Goal: Task Accomplishment & Management: Manage account settings

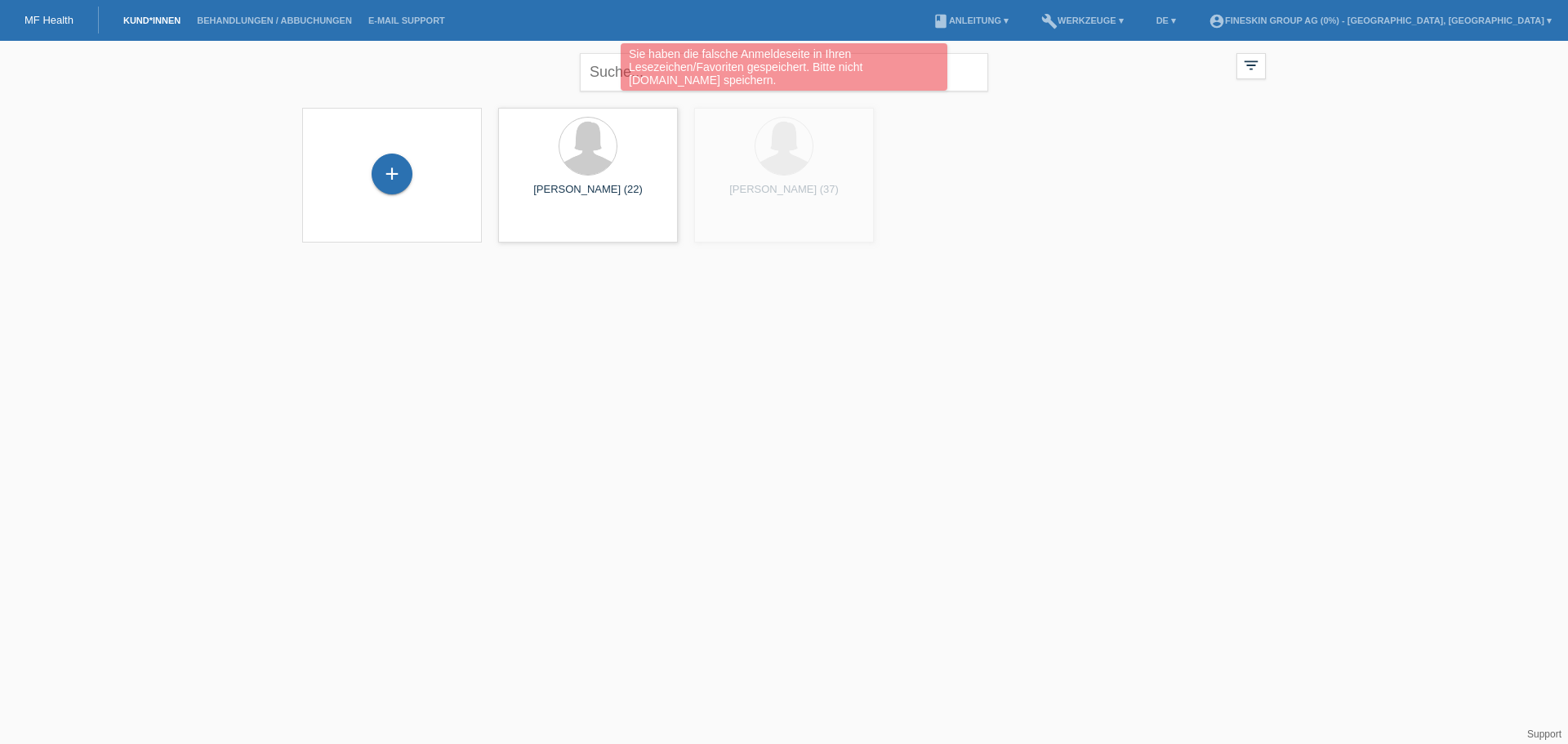
click at [598, 68] on div "Sie haben die falsche Anmeldeseite in Ihren Lesezeichen/Favoriten gespeichert. …" at bounding box center [784, 68] width 941 height 51
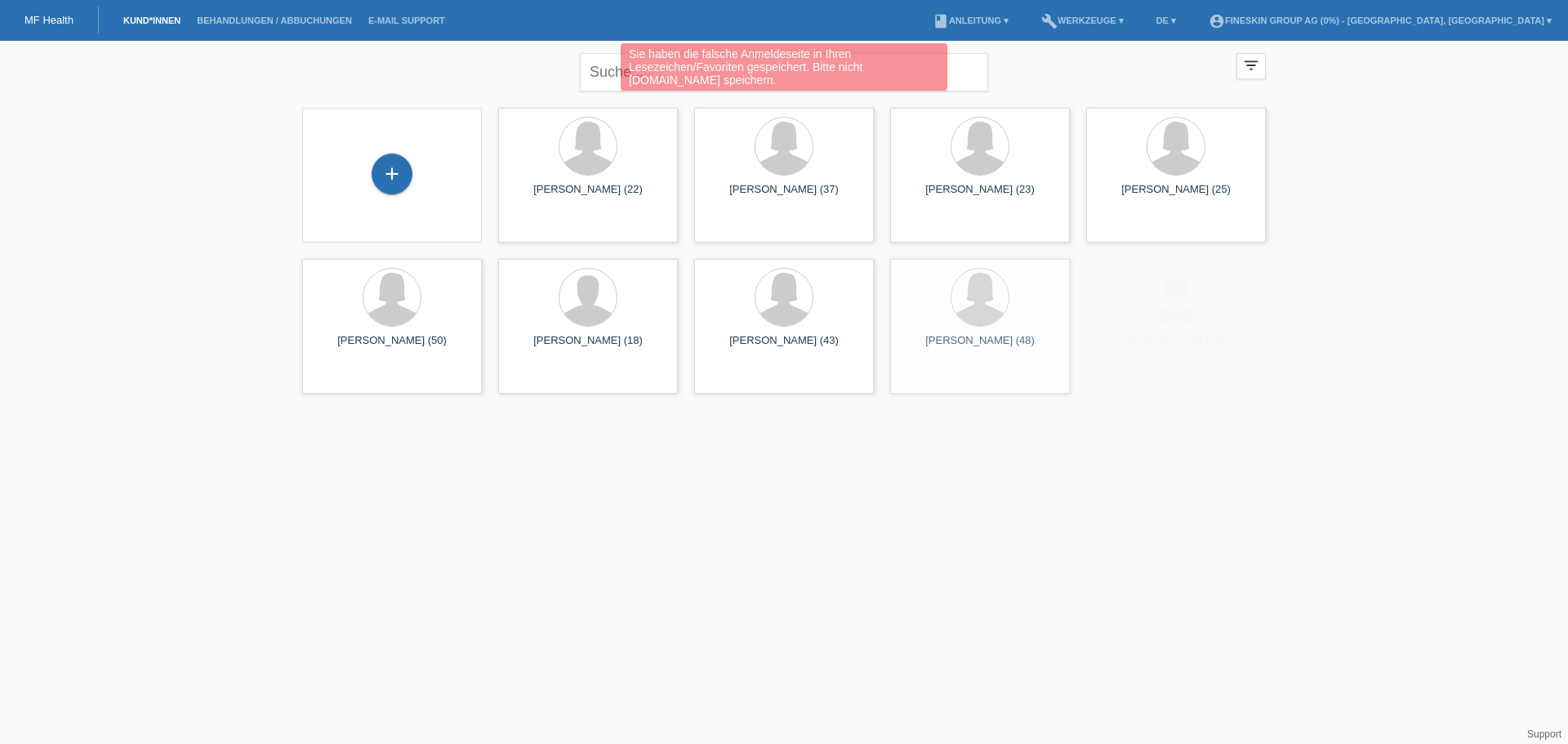
click at [601, 70] on div "Sie haben die falsche Anmeldeseite in Ihren Lesezeichen/Favoriten gespeichert. …" at bounding box center [784, 68] width 941 height 51
click at [507, 58] on div "Sie haben die falsche Anmeldeseite in Ihren Lesezeichen/Favoriten gespeichert. …" at bounding box center [784, 68] width 941 height 51
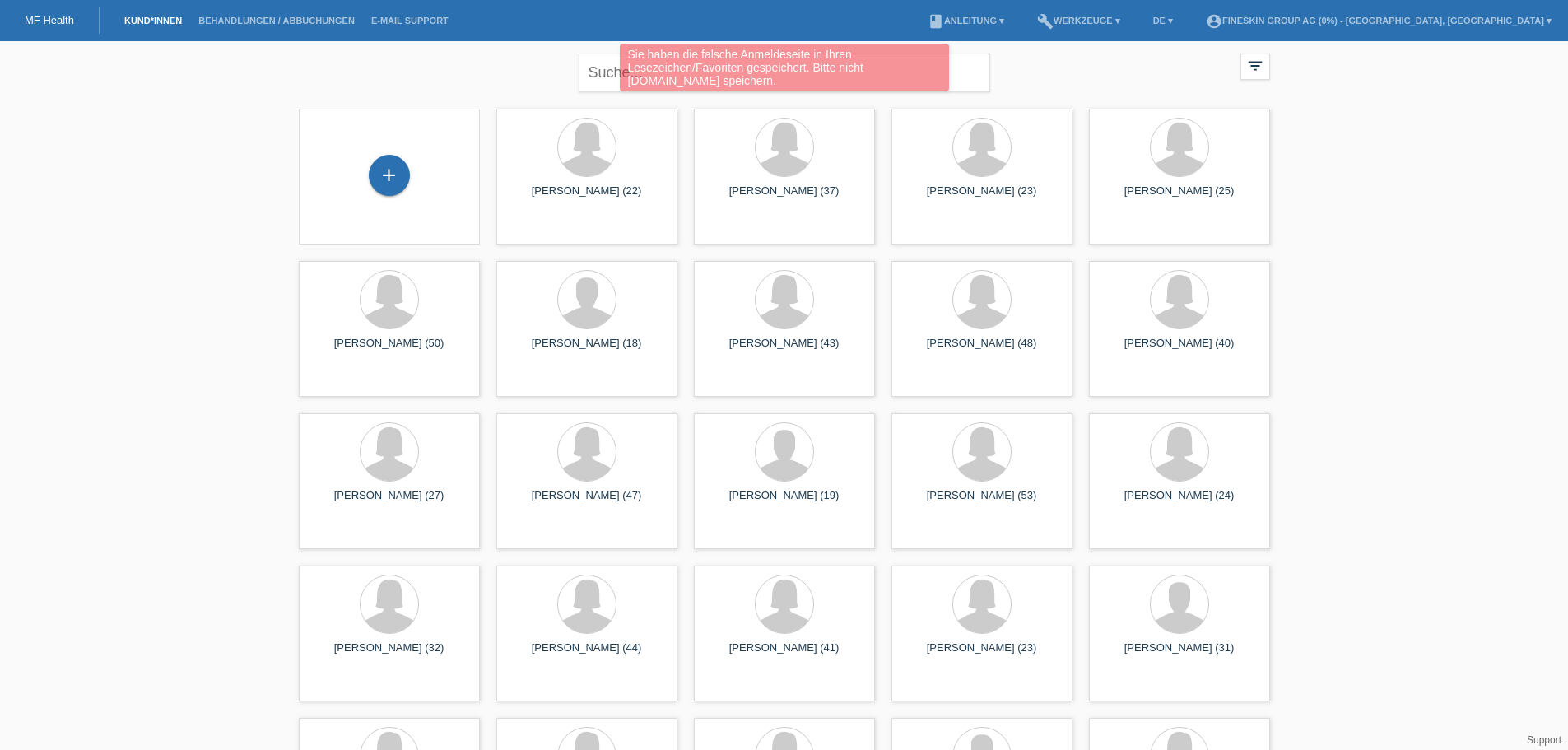
click at [595, 69] on div "Sie haben die falsche Anmeldeseite in Ihren Lesezeichen/Favoriten gespeichert. …" at bounding box center [784, 69] width 941 height 52
click at [602, 70] on div "Sie haben die falsche Anmeldeseite in Ihren Lesezeichen/Favoriten gespeichert. …" at bounding box center [784, 69] width 941 height 52
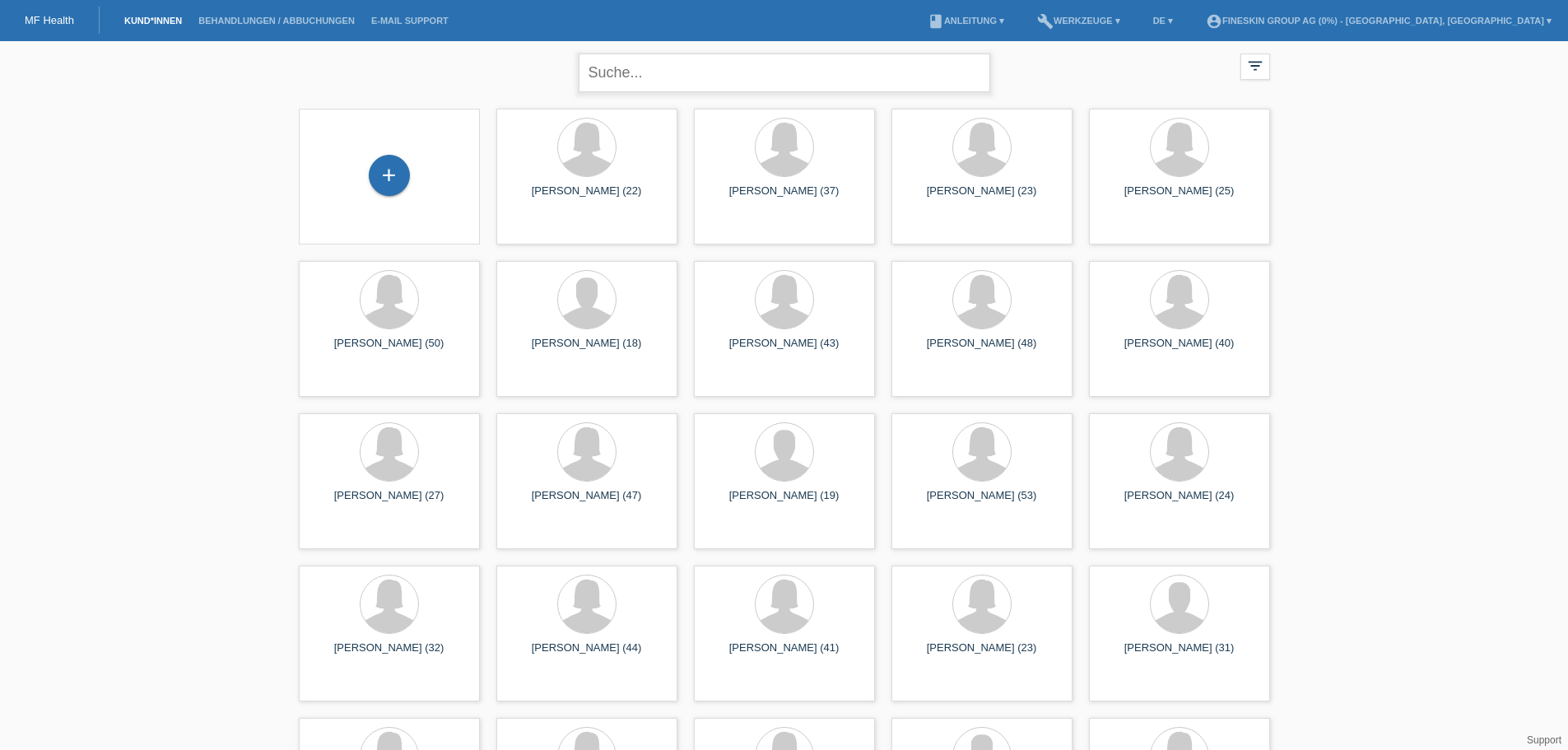
click at [634, 63] on input "text" at bounding box center [784, 72] width 412 height 39
type input "higazy"
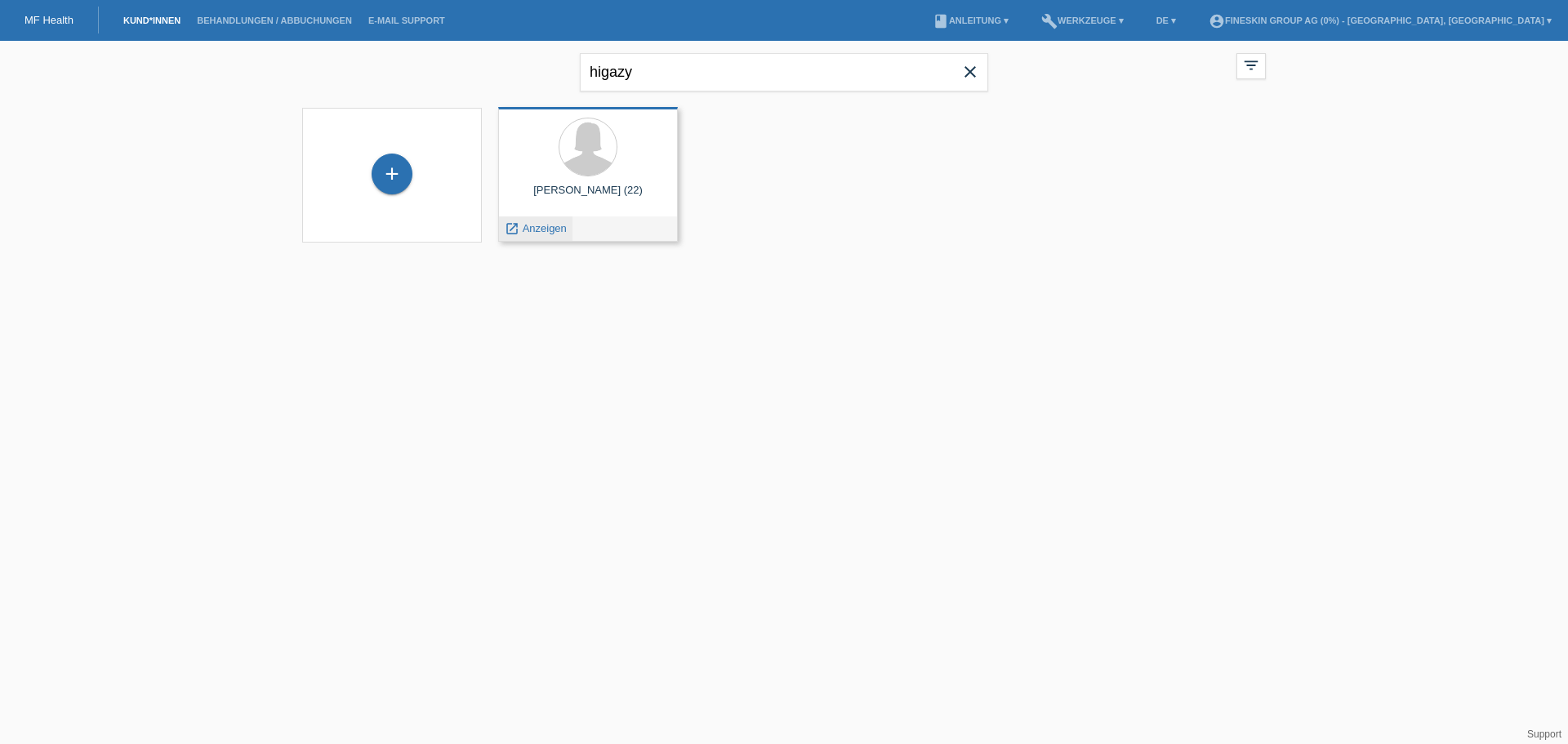
click at [542, 237] on div "launch Anzeigen" at bounding box center [536, 228] width 74 height 24
click at [546, 229] on span "Anzeigen" at bounding box center [544, 228] width 44 height 13
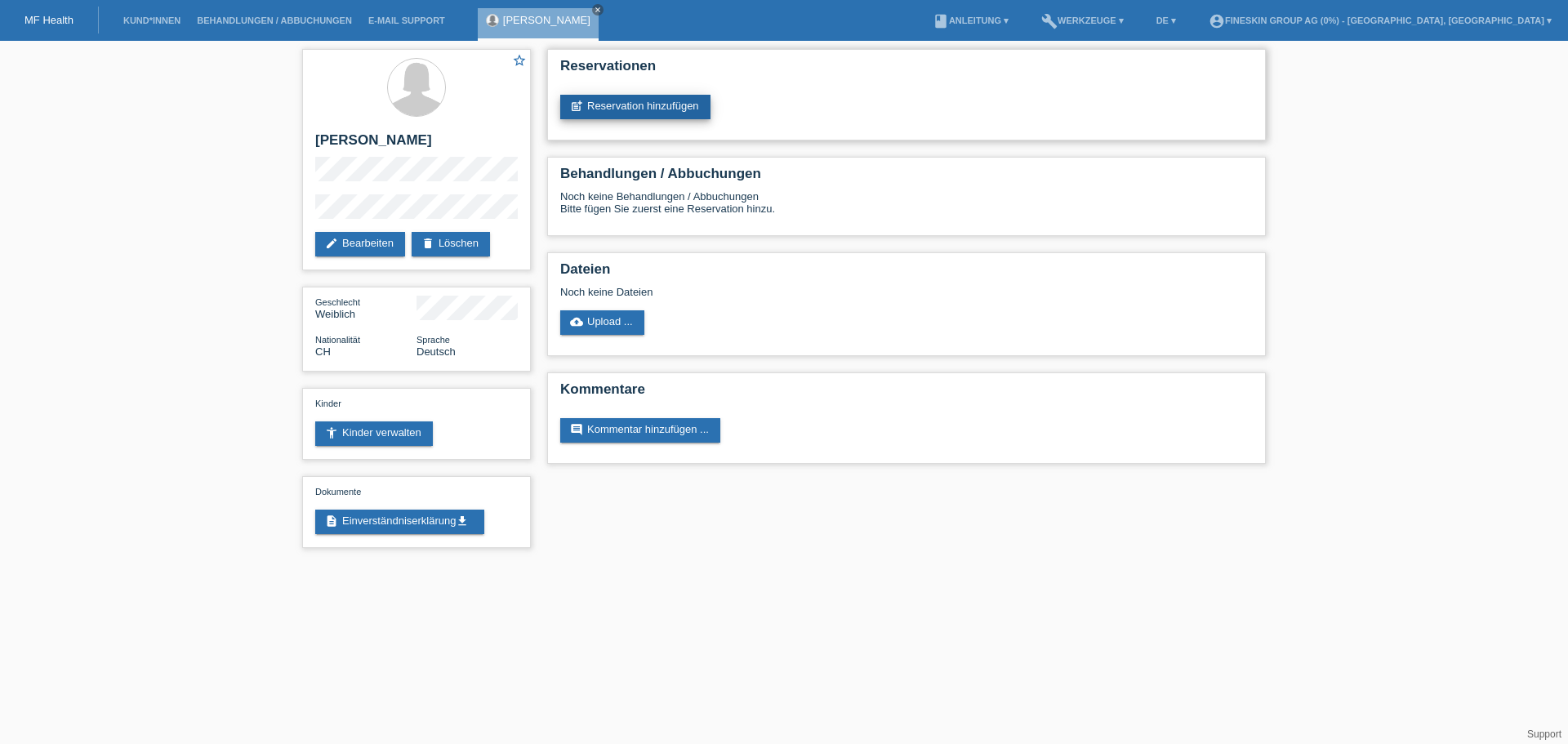
click at [665, 106] on link "post_add Reservation hinzufügen" at bounding box center [635, 106] width 150 height 24
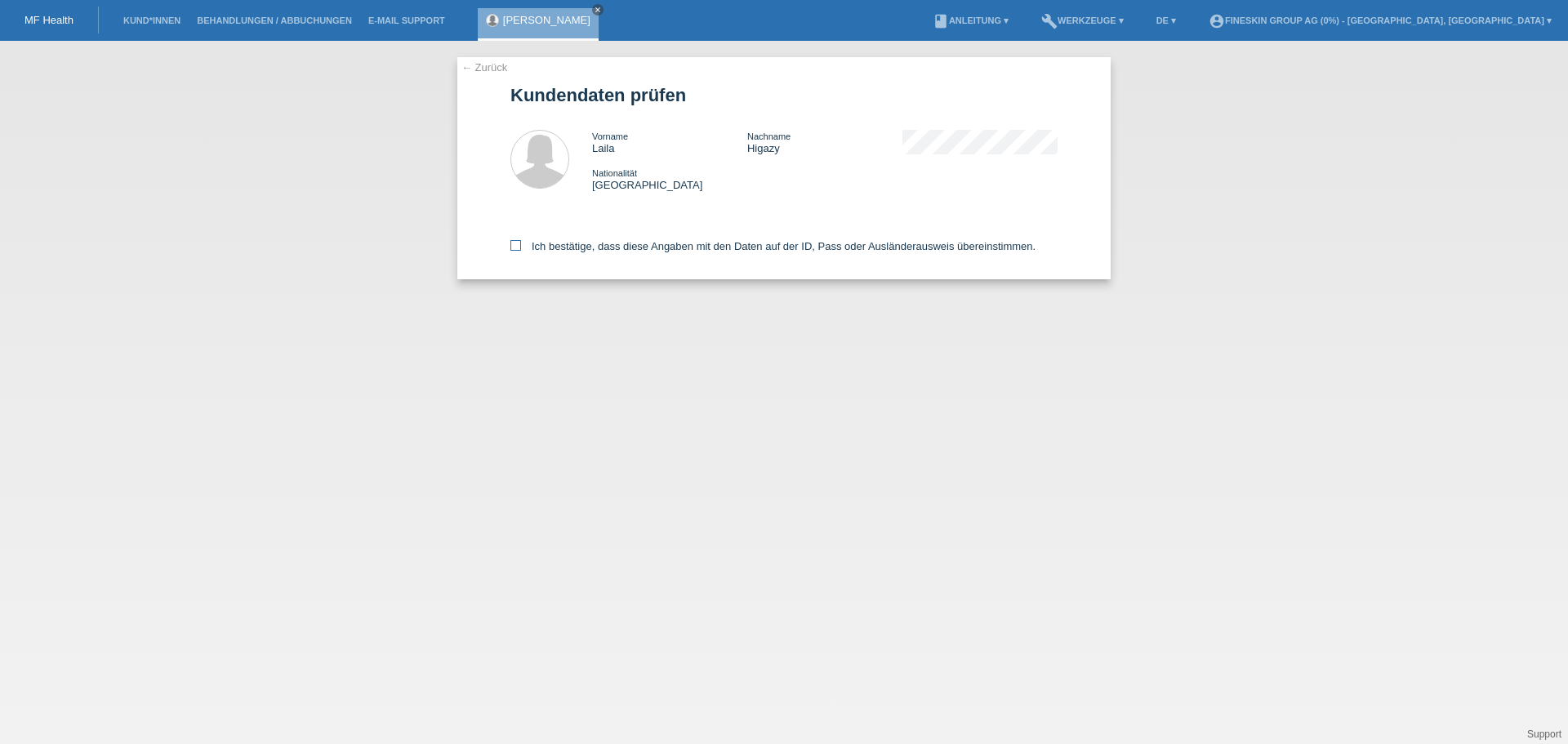
click at [560, 244] on label "Ich bestätige, dass diese Angaben mit den Daten auf der ID, Pass oder Ausländer…" at bounding box center [772, 246] width 525 height 13
click at [521, 244] on input "Ich bestätige, dass diese Angaben mit den Daten auf der ID, Pass oder Ausländer…" at bounding box center [515, 245] width 11 height 11
checkbox input "true"
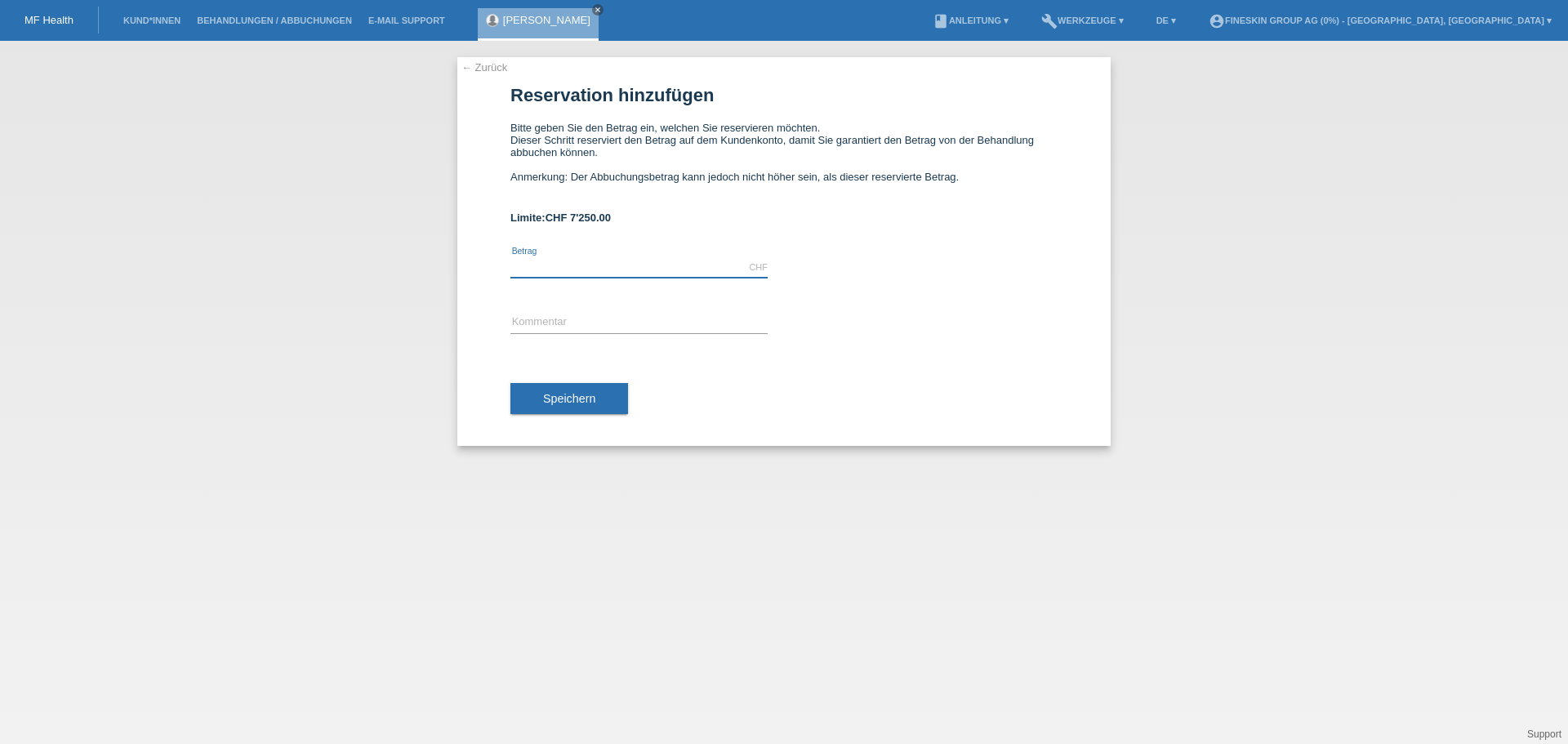
click at [606, 258] on input "text" at bounding box center [639, 267] width 257 height 21
type input "650.00"
click at [577, 324] on input "text" at bounding box center [639, 322] width 257 height 21
type input "Fettwegspritze Dr. Isac 15.08.2025"
click at [551, 394] on span "Speichern" at bounding box center [569, 398] width 52 height 13
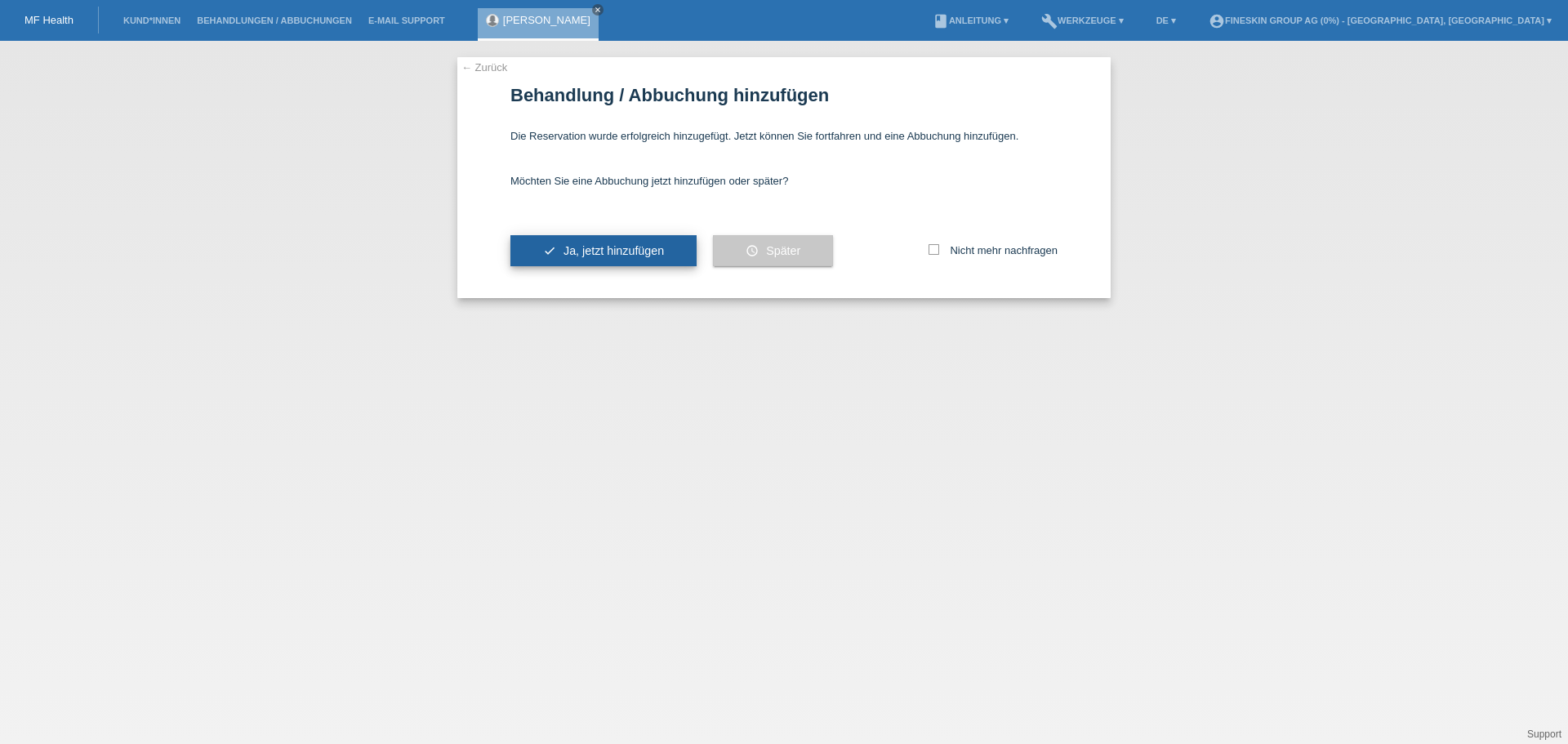
click at [589, 256] on span "Ja, jetzt hinzufügen" at bounding box center [614, 250] width 101 height 13
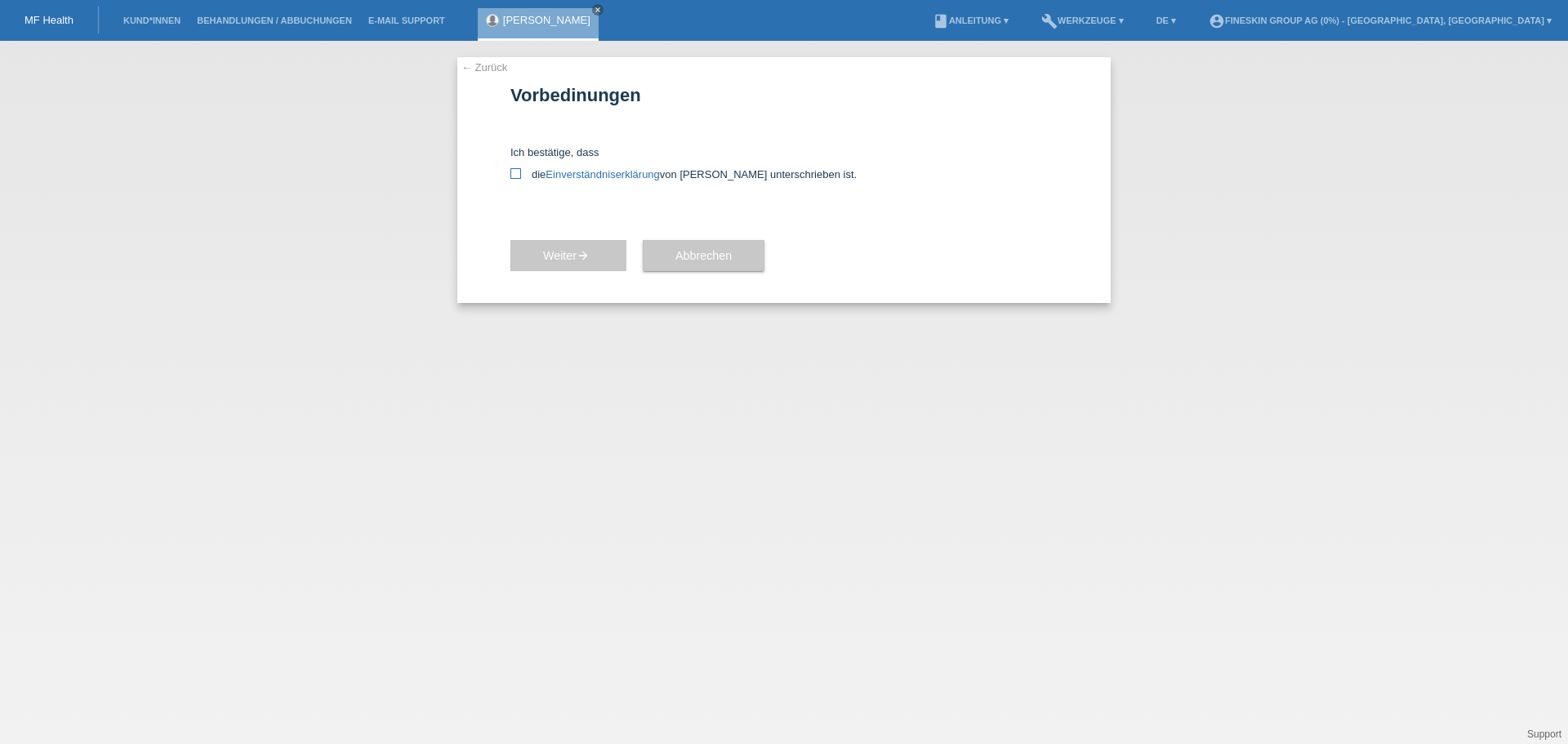
click at [516, 176] on icon at bounding box center [515, 173] width 11 height 11
click at [516, 176] on input "die Einverständniserklärung von der Kundin unterschrieben ist." at bounding box center [515, 173] width 11 height 11
checkbox input "true"
click at [567, 258] on span "Weiter arrow_forward" at bounding box center [568, 255] width 50 height 13
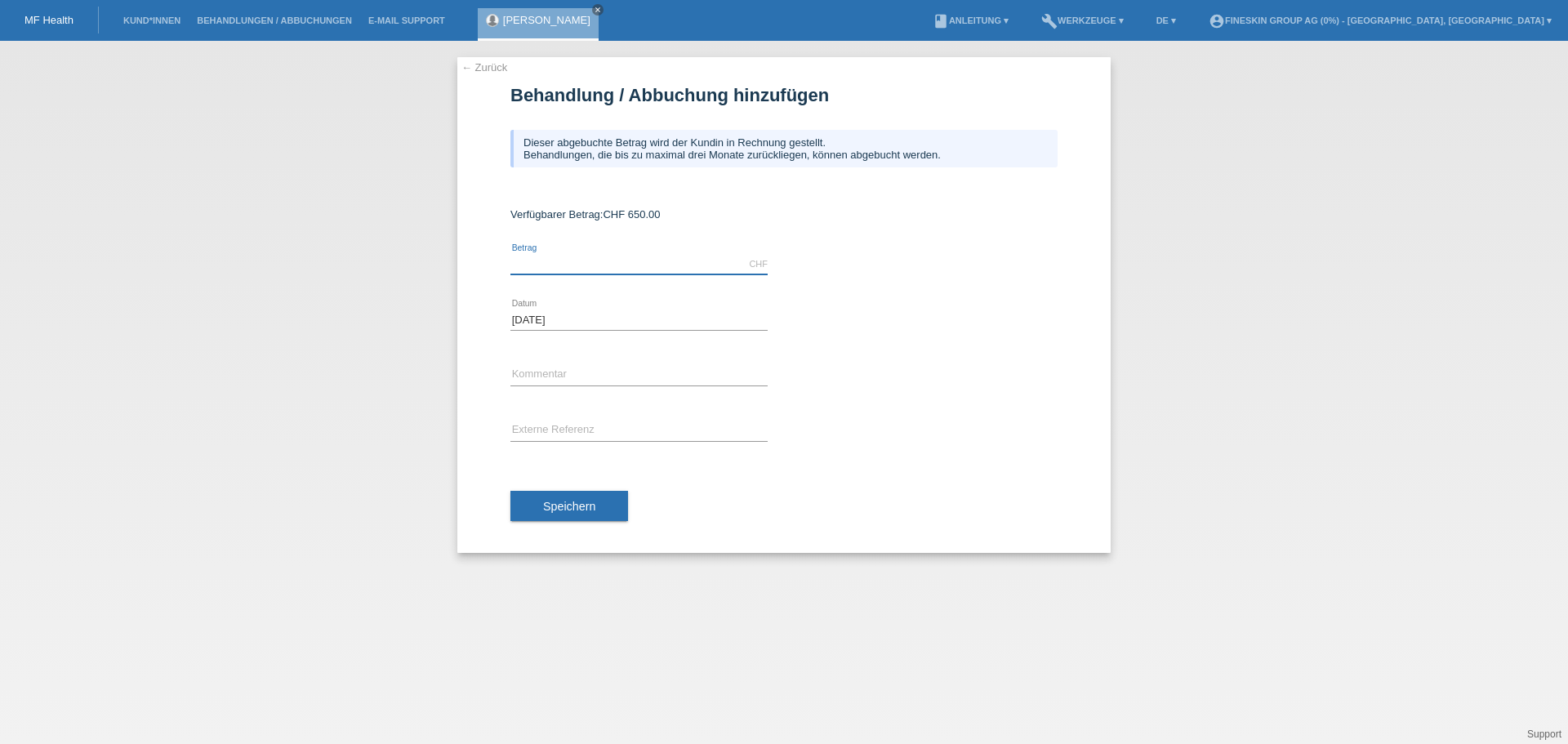
click at [596, 261] on input "text" at bounding box center [639, 264] width 257 height 21
type input "650.00"
click at [620, 373] on input "text" at bounding box center [639, 375] width 257 height 21
type input "Fettwegspritze Dr. Isac 15.08.2025"
click at [593, 508] on span "Speichern" at bounding box center [569, 506] width 52 height 13
